Goal: Task Accomplishment & Management: Complete application form

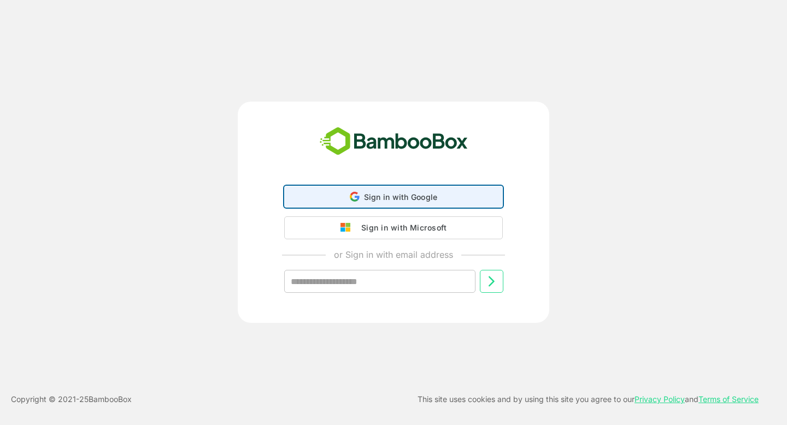
click at [391, 191] on div "Sign in with Google Sign in with Google. Opens in new tab" at bounding box center [393, 196] width 204 height 21
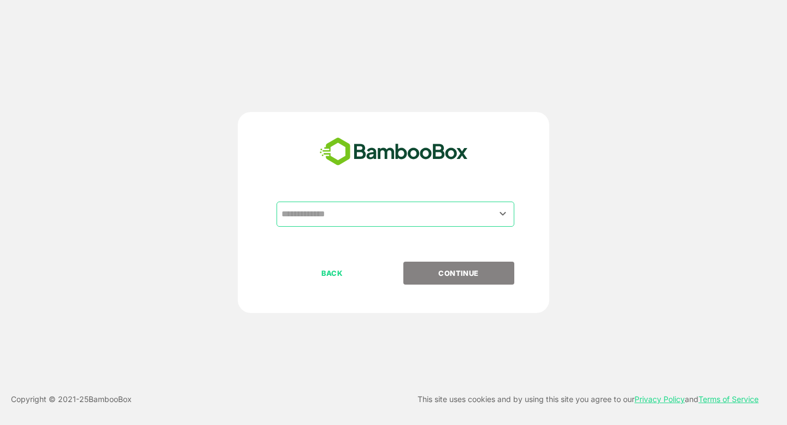
click at [344, 223] on input "text" at bounding box center [395, 214] width 233 height 21
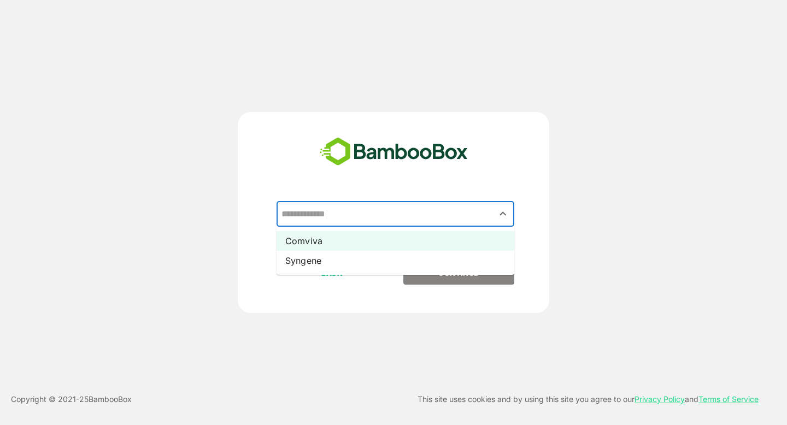
click at [344, 241] on li "Comviva" at bounding box center [395, 241] width 238 height 20
type input "*******"
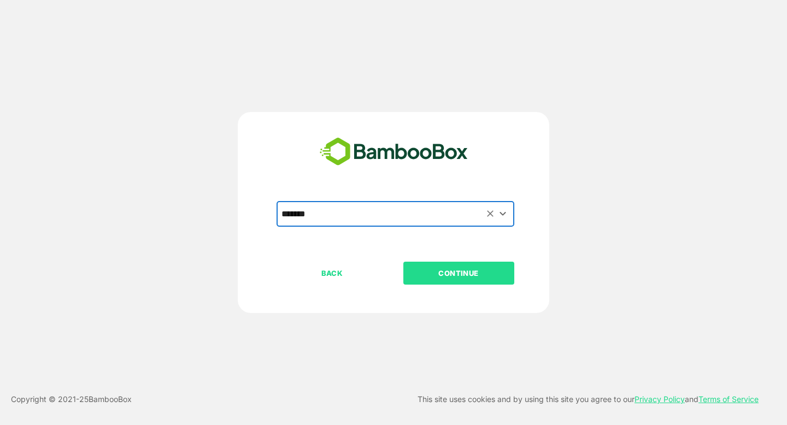
click at [453, 273] on p "CONTINUE" at bounding box center [458, 273] width 109 height 12
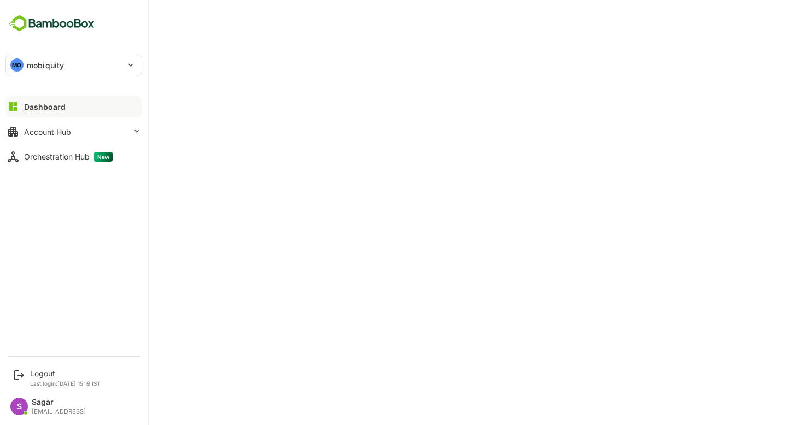
click at [19, 64] on div "MO" at bounding box center [16, 64] width 13 height 13
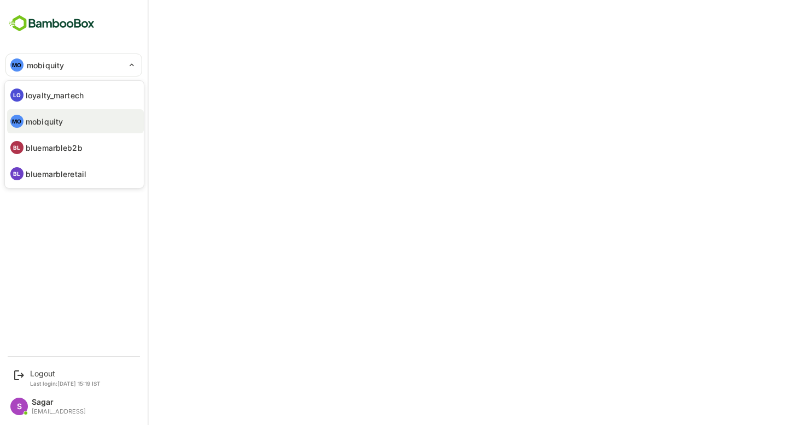
click at [70, 114] on li "MO mobiquity" at bounding box center [75, 121] width 137 height 24
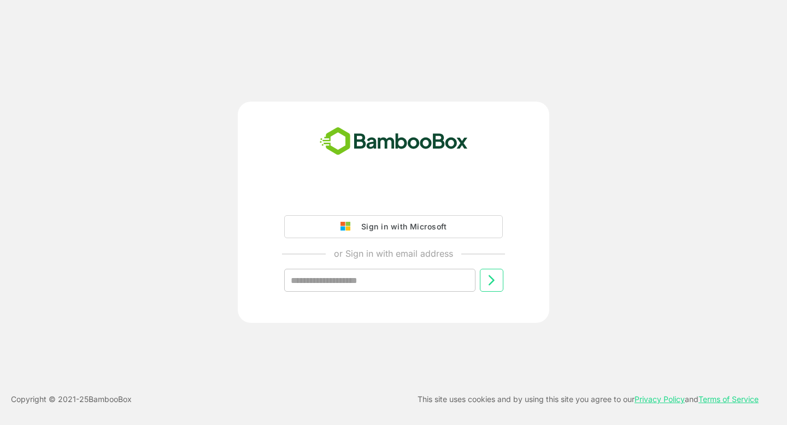
click at [387, 185] on iframe at bounding box center [393, 197] width 229 height 24
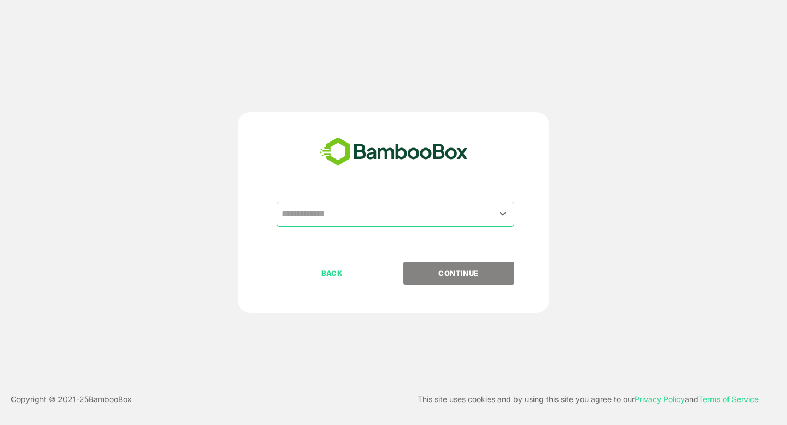
click at [353, 226] on div "​" at bounding box center [395, 214] width 238 height 25
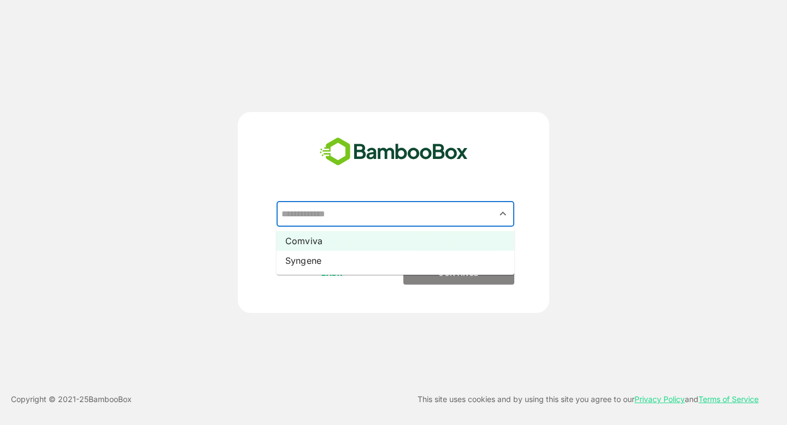
click at [349, 240] on li "Comviva" at bounding box center [395, 241] width 238 height 20
type input "*******"
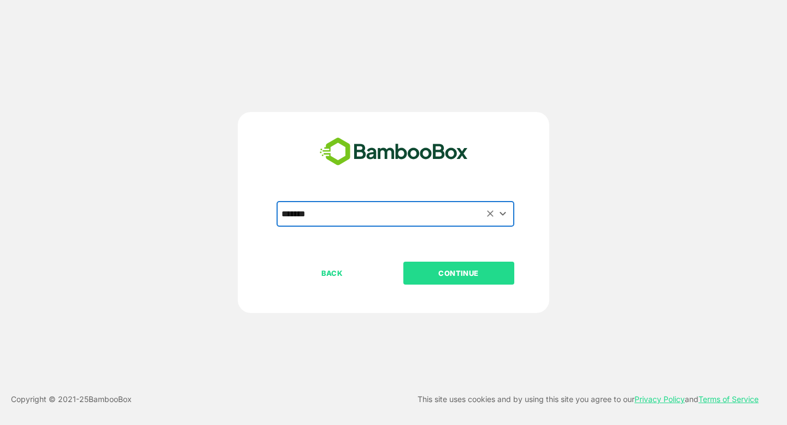
click at [435, 270] on p "CONTINUE" at bounding box center [458, 273] width 109 height 12
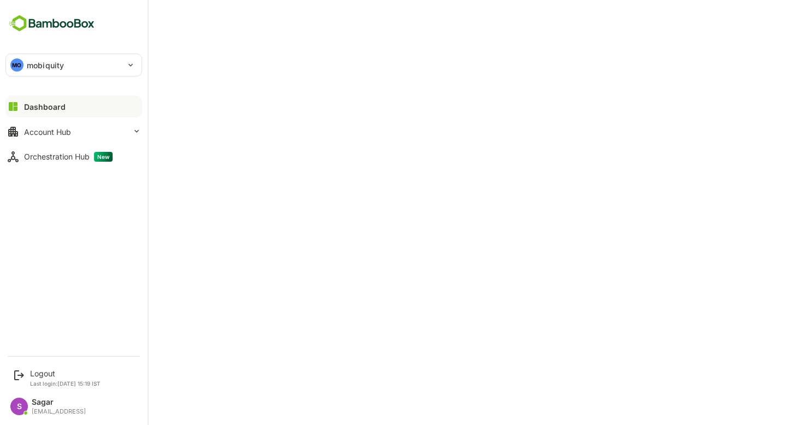
click at [70, 63] on div "MO mobiquity" at bounding box center [67, 65] width 122 height 22
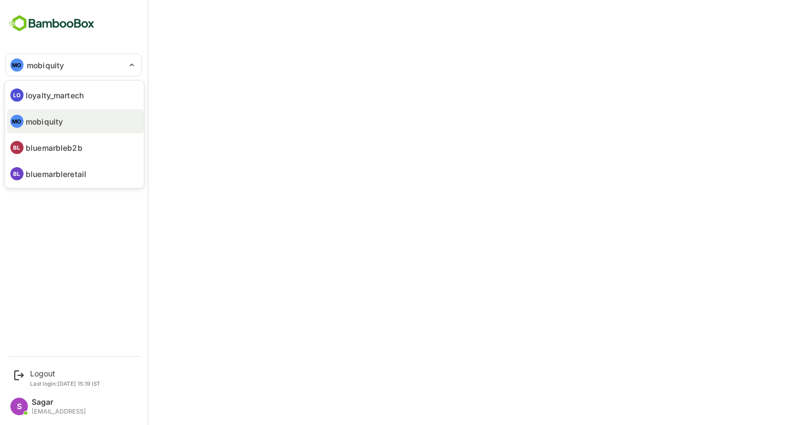
click at [52, 117] on p "mobiquity" at bounding box center [44, 121] width 37 height 11
